Goal: Information Seeking & Learning: Understand process/instructions

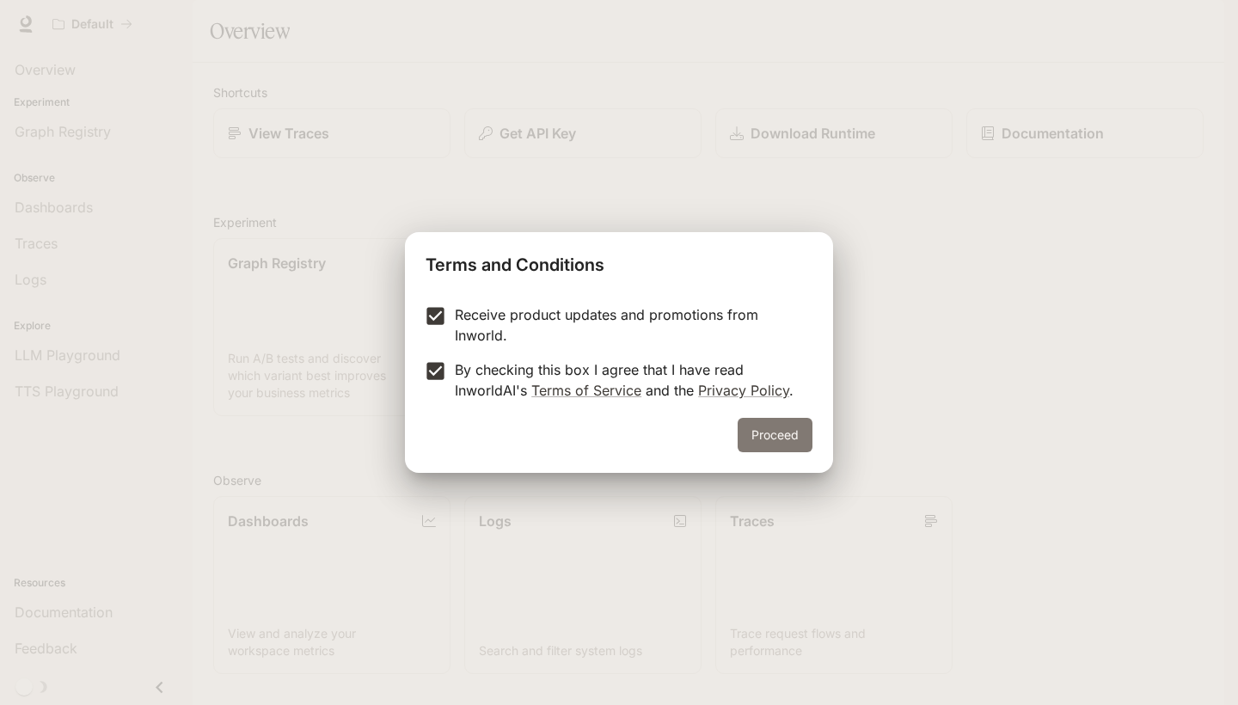
click at [759, 433] on button "Proceed" at bounding box center [775, 435] width 75 height 34
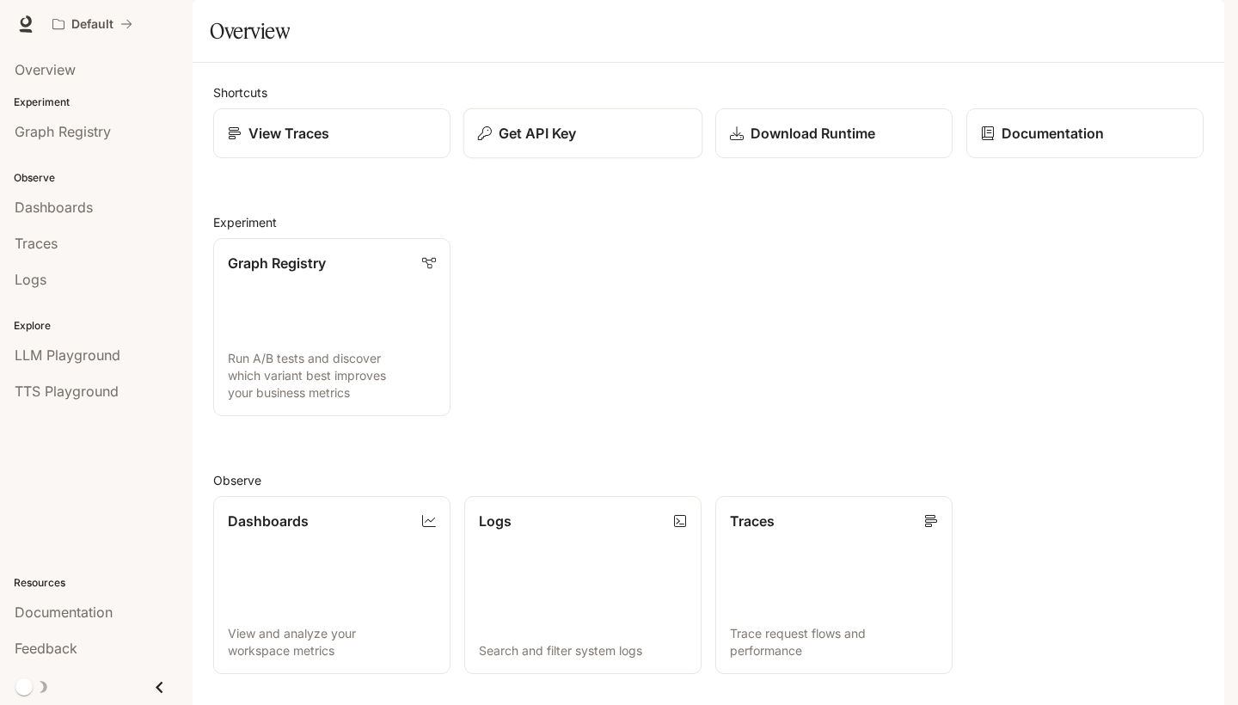
click at [572, 144] on p "Get API Key" at bounding box center [537, 133] width 77 height 21
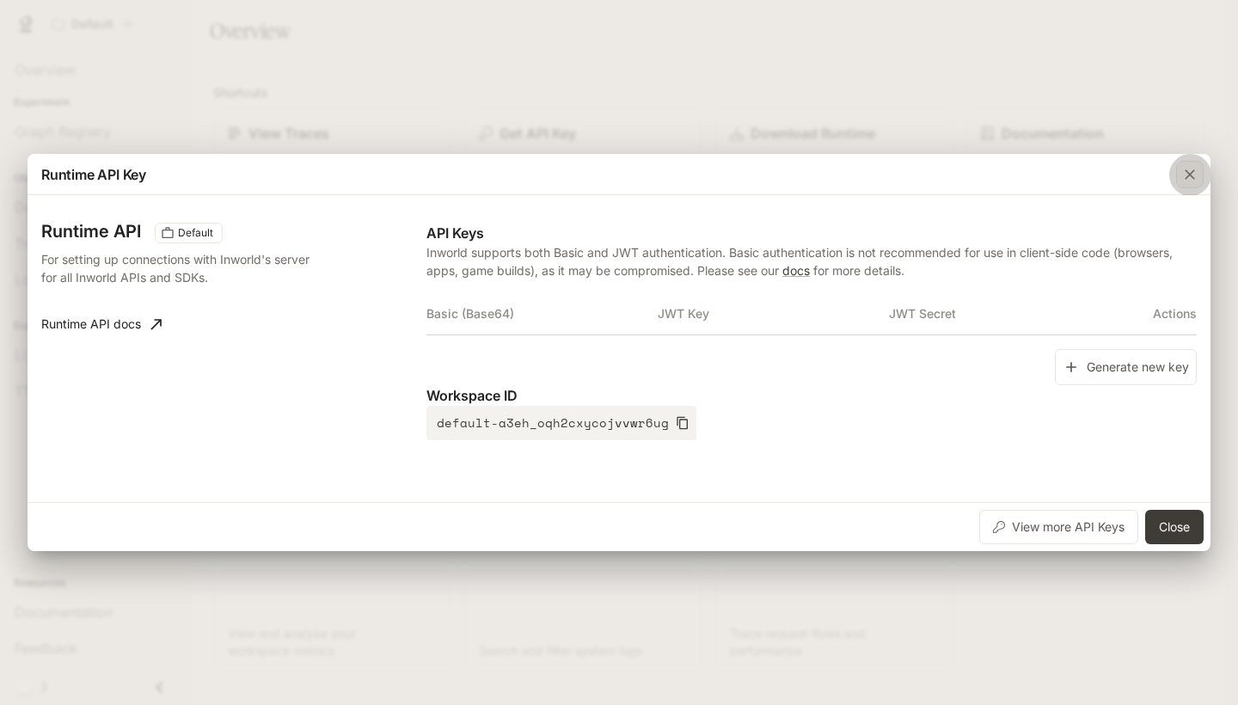
click at [1189, 174] on icon "button" at bounding box center [1189, 174] width 17 height 17
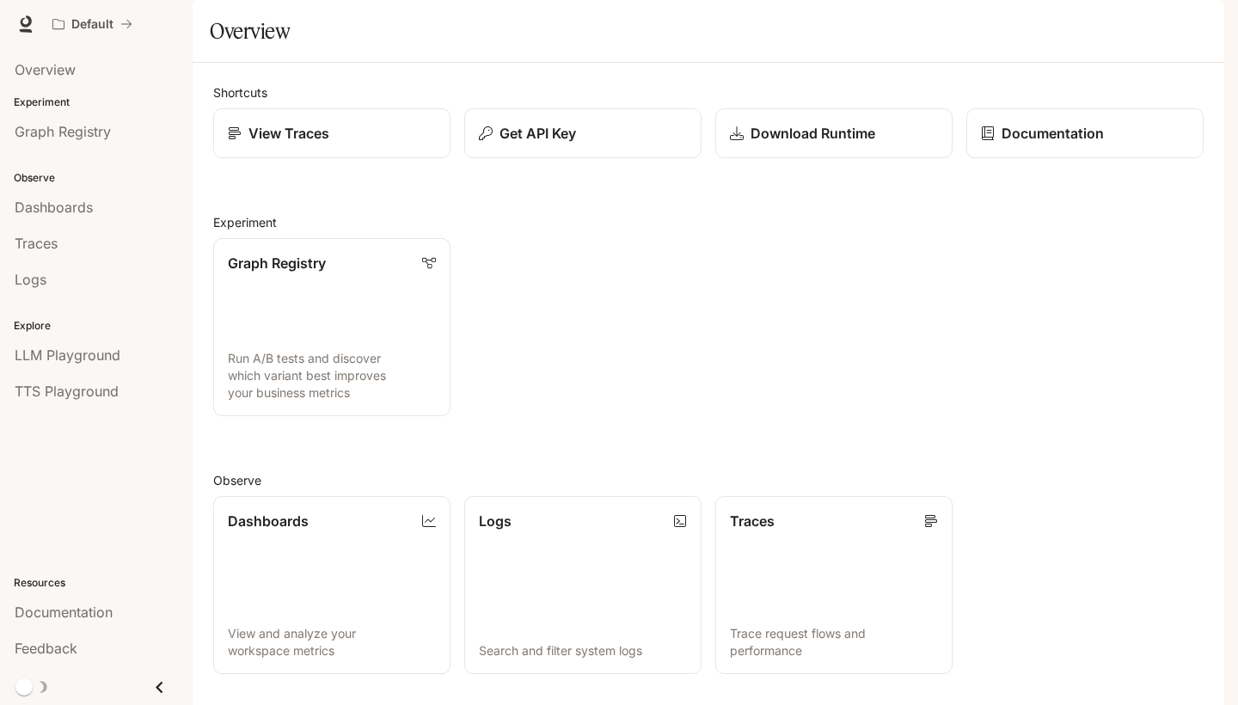
click at [1142, 36] on link "Documentation Documentation" at bounding box center [1123, 24] width 105 height 34
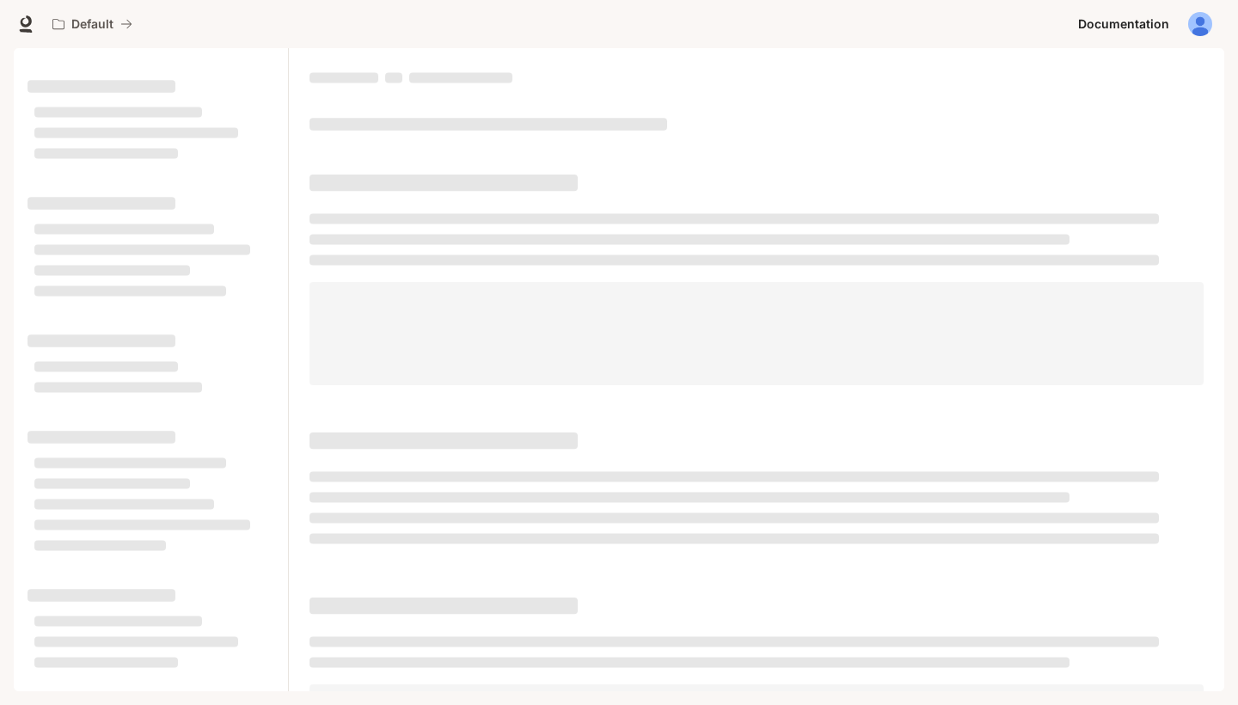
click at [1192, 33] on img "button" at bounding box center [1200, 24] width 24 height 24
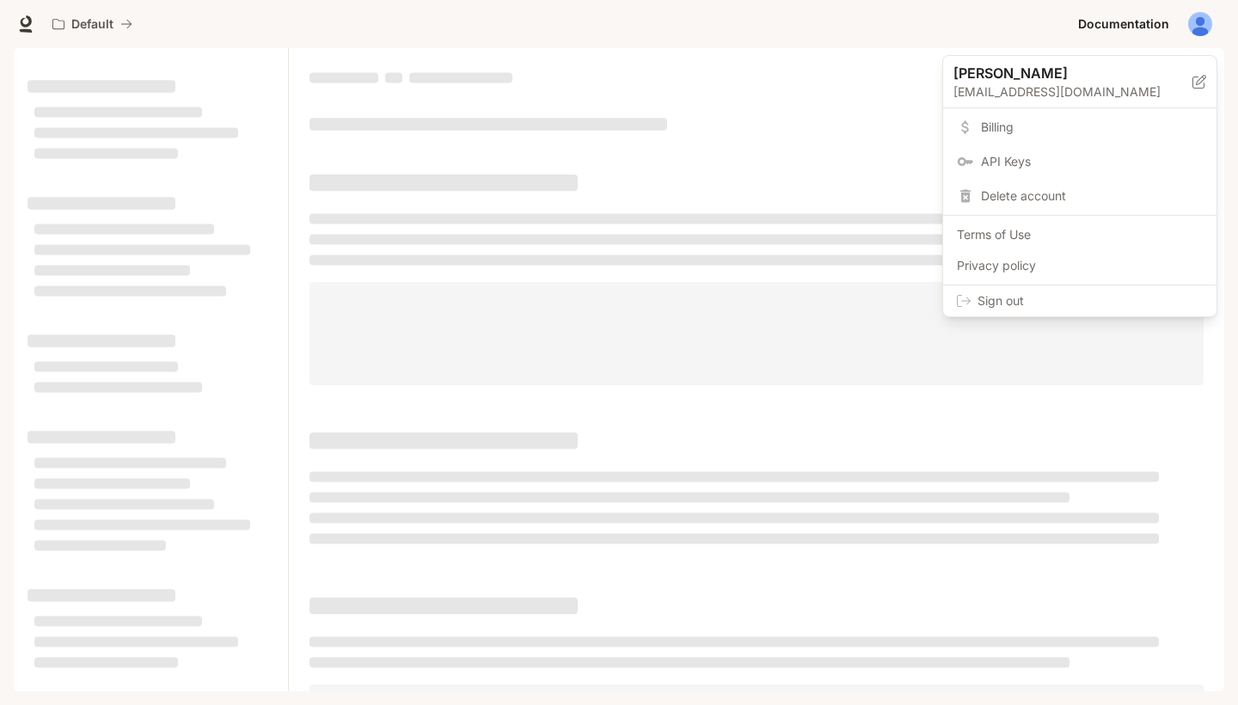
click at [824, 95] on div at bounding box center [619, 352] width 1238 height 705
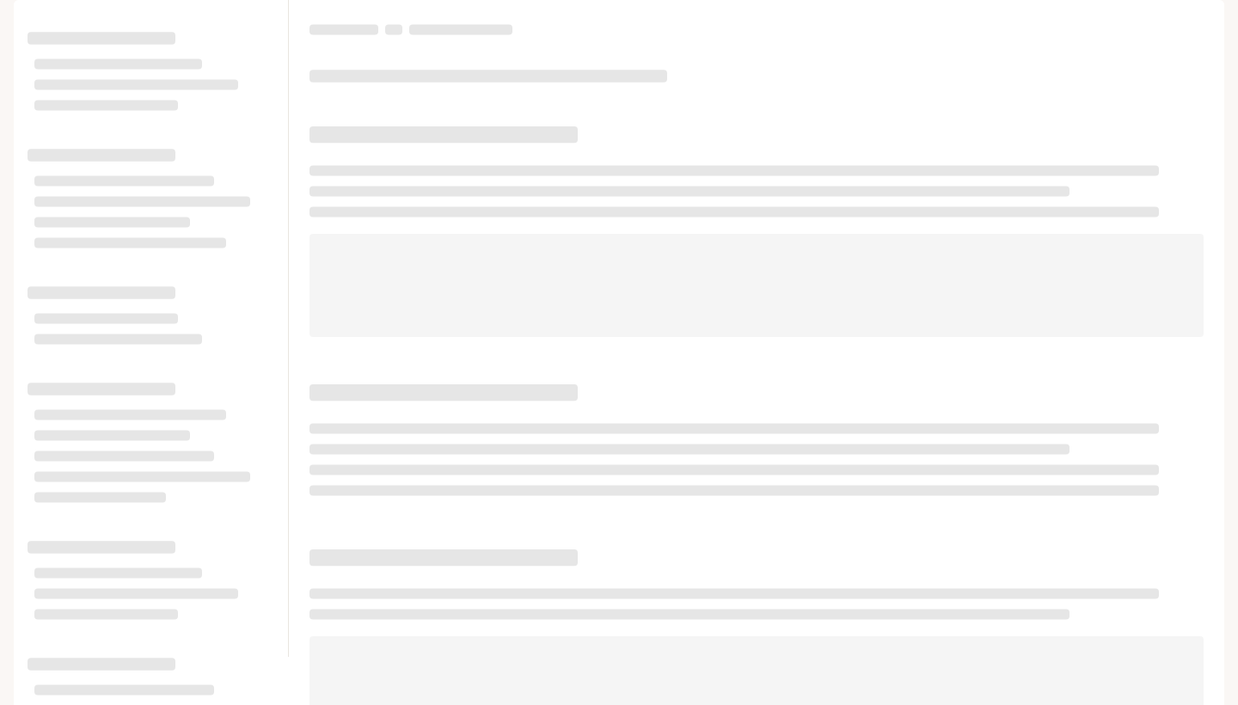
click at [21, 24] on icon at bounding box center [26, 21] width 11 height 12
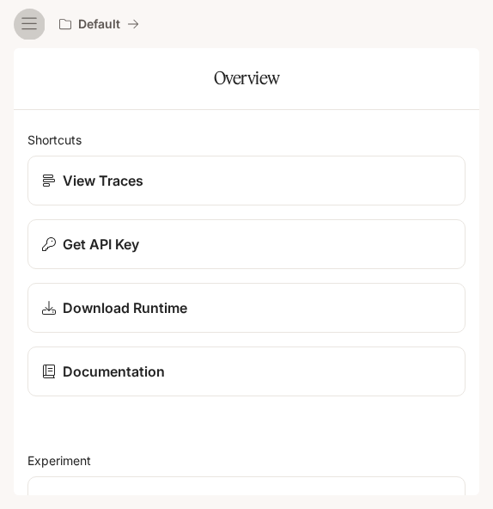
click at [39, 28] on button "open drawer" at bounding box center [29, 24] width 31 height 31
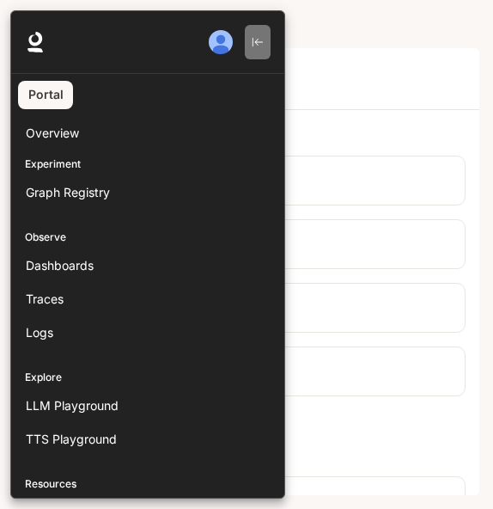
click at [251, 46] on button "button" at bounding box center [258, 42] width 26 height 34
click at [256, 45] on icon "button" at bounding box center [258, 42] width 12 height 12
click at [44, 44] on icon at bounding box center [35, 42] width 21 height 21
click at [322, 97] on div at bounding box center [256, 254] width 493 height 488
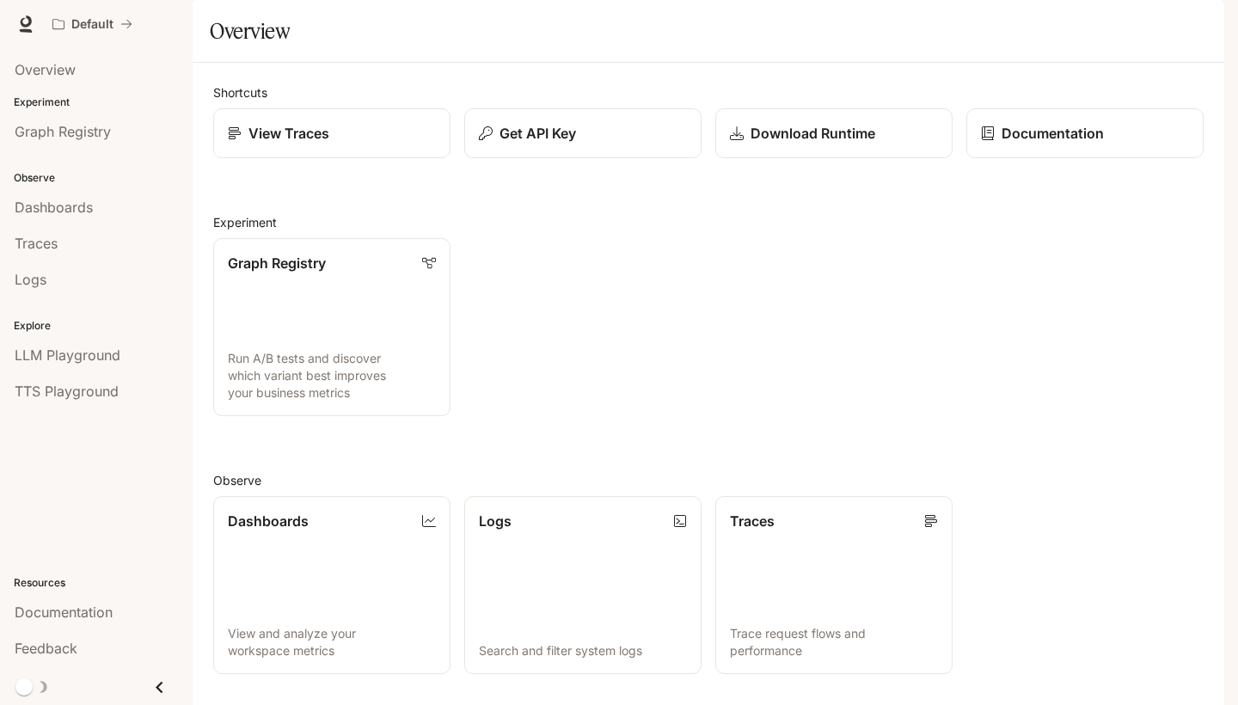
click at [1145, 26] on span "Documentation" at bounding box center [1120, 24] width 85 height 21
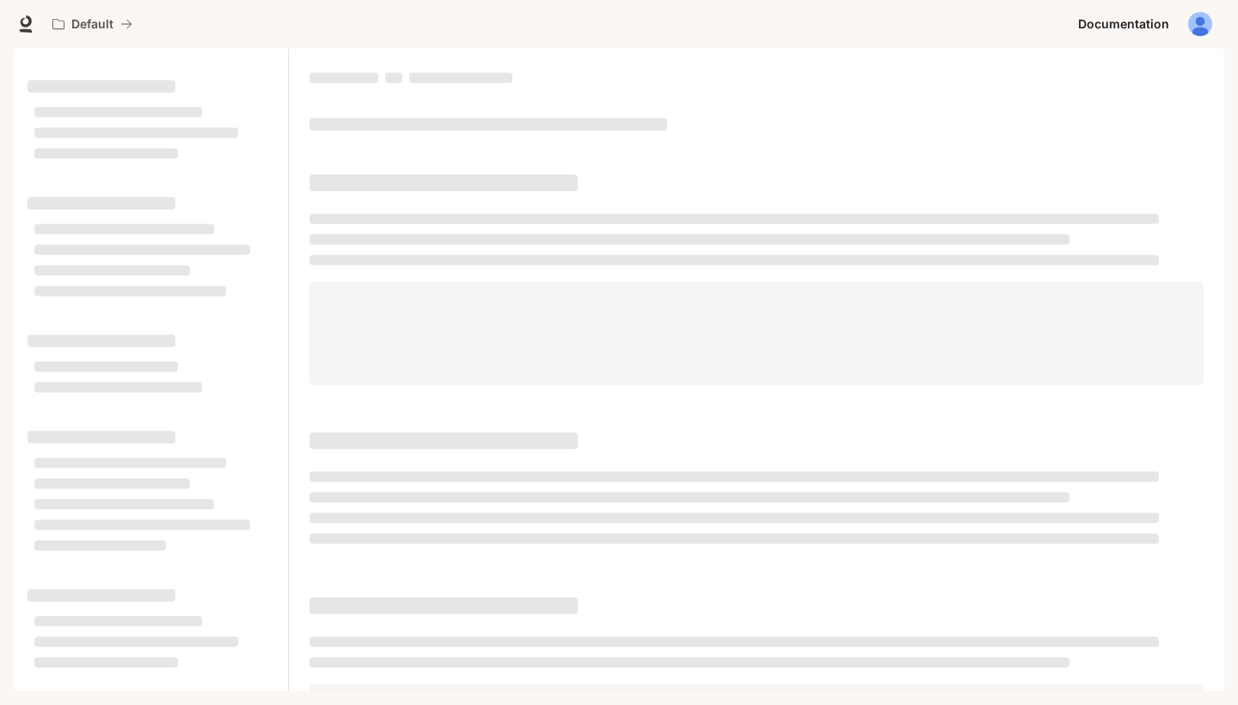
click at [1198, 32] on img "button" at bounding box center [1200, 24] width 24 height 24
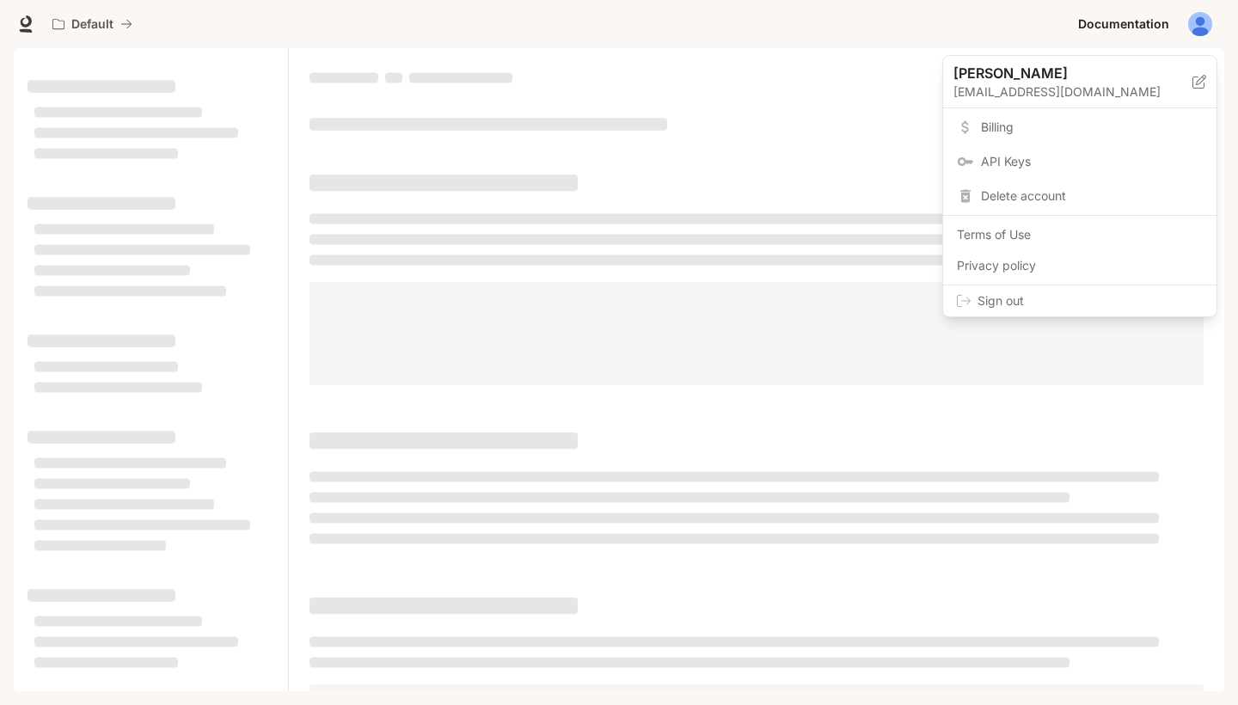
click at [1195, 31] on div at bounding box center [619, 352] width 1238 height 705
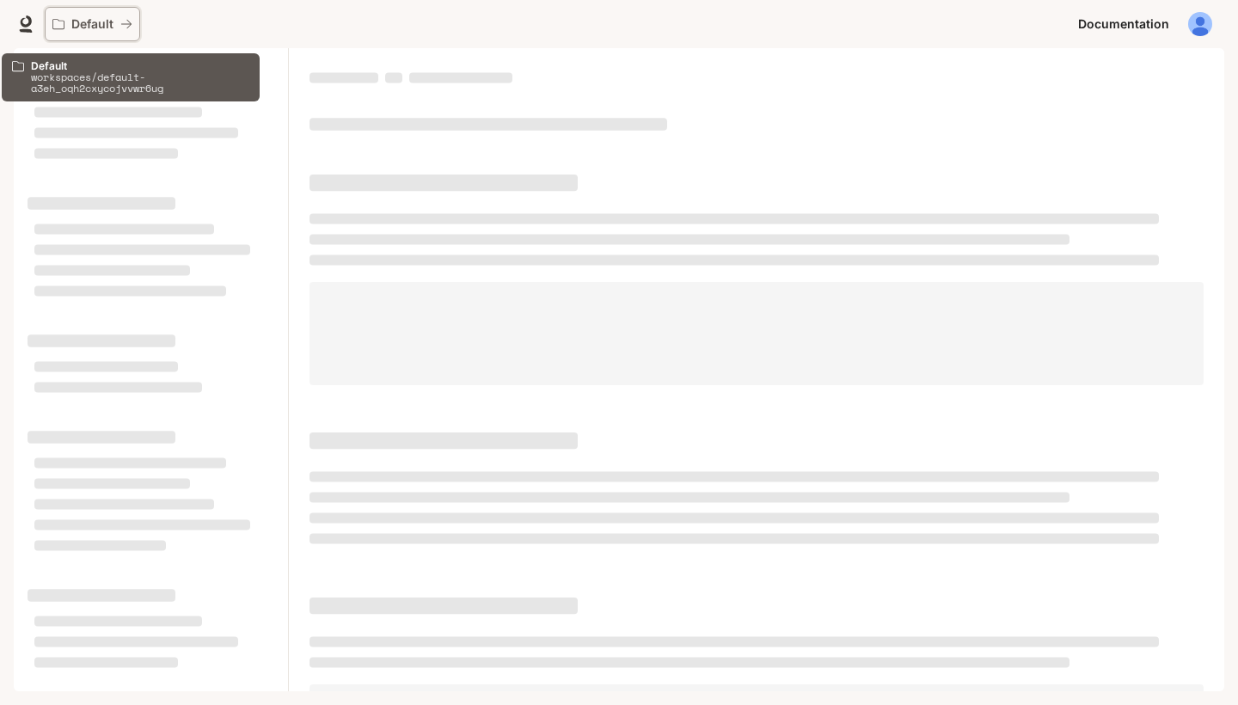
click at [126, 25] on icon "All workspaces" at bounding box center [126, 24] width 12 height 12
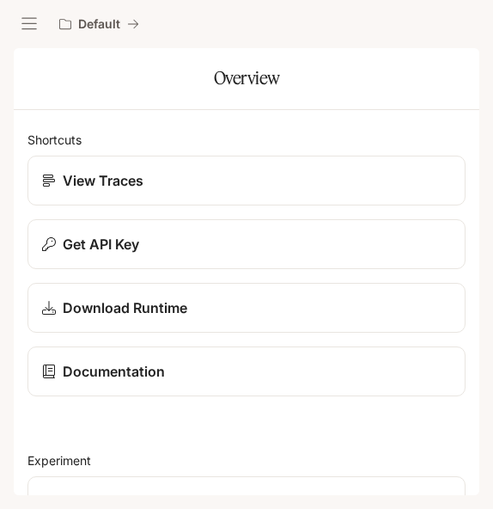
click at [27, 27] on icon "open drawer" at bounding box center [29, 23] width 17 height 17
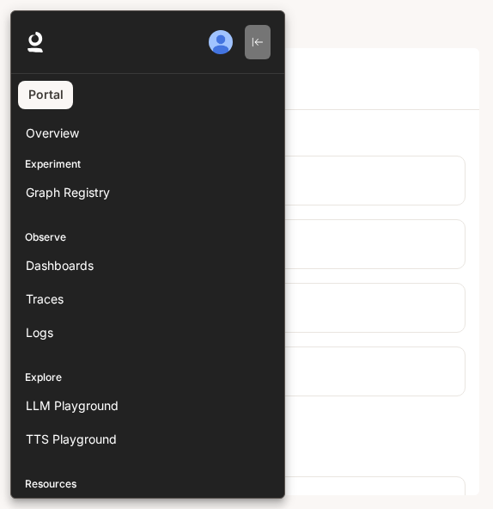
click at [260, 42] on icon "button" at bounding box center [258, 42] width 10 height 9
click at [260, 43] on icon "button" at bounding box center [258, 42] width 12 height 12
click at [219, 45] on img "button" at bounding box center [221, 42] width 24 height 24
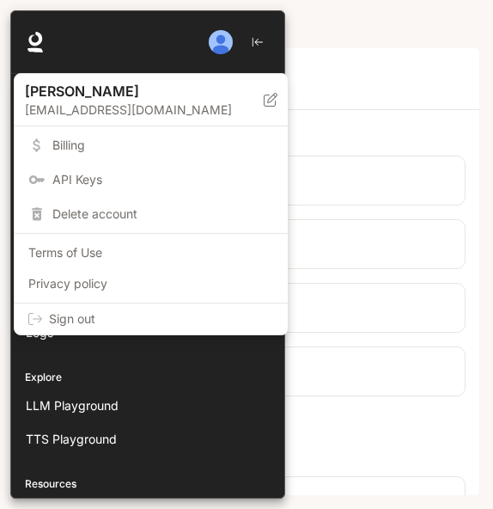
click at [360, 69] on div at bounding box center [246, 254] width 493 height 509
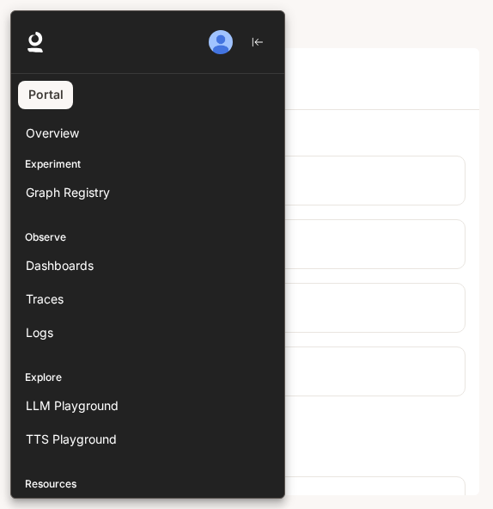
click at [352, 87] on div at bounding box center [256, 254] width 493 height 488
